Goal: Book appointment/travel/reservation

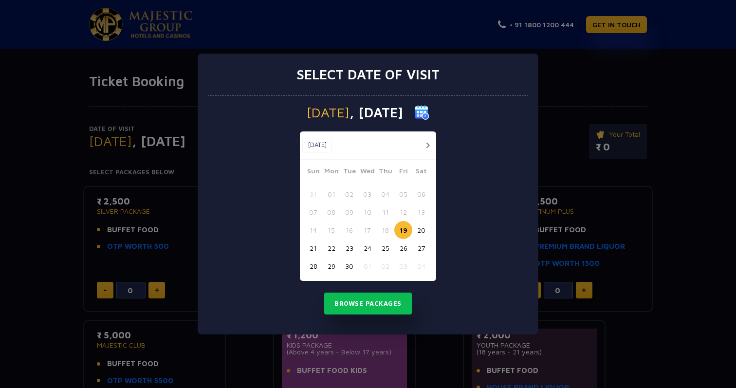
click at [405, 248] on button "26" at bounding box center [403, 248] width 18 height 18
click at [370, 302] on button "Browse Packages" at bounding box center [368, 303] width 88 height 22
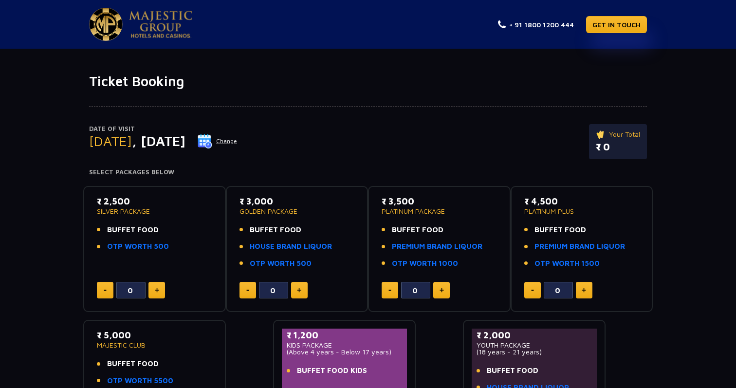
click at [560, 231] on span "BUFFET FOOD" at bounding box center [560, 229] width 52 height 11
click at [559, 243] on link "PREMIUM BRAND LIQUOR" at bounding box center [579, 246] width 90 height 11
click at [588, 291] on button at bounding box center [584, 290] width 17 height 17
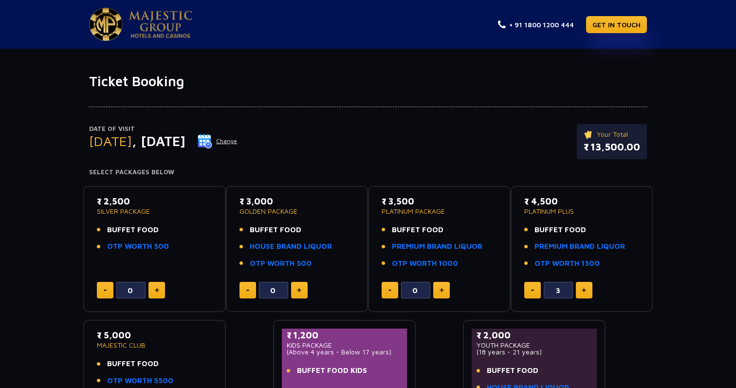
click at [588, 291] on button at bounding box center [584, 290] width 17 height 17
type input "4"
